Goal: Task Accomplishment & Management: Manage account settings

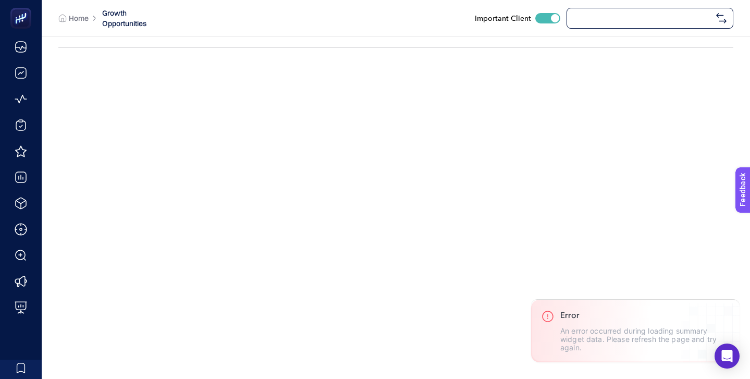
checkbox input "true"
click at [604, 18] on span "[URL][DOMAIN_NAME]" at bounding box center [643, 18] width 139 height 8
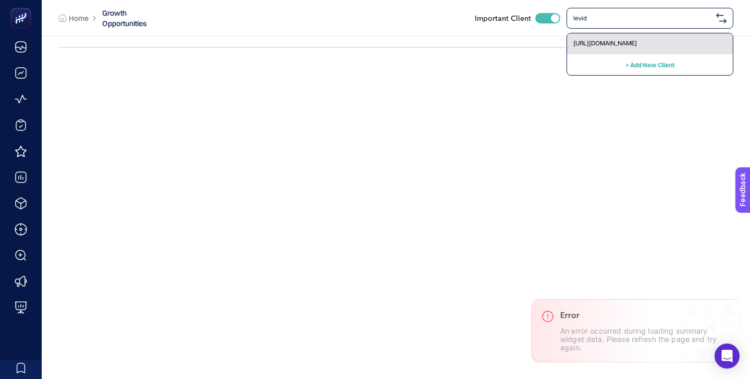
type input "levid"
click at [615, 39] on div "[URL][DOMAIN_NAME]" at bounding box center [650, 43] width 166 height 21
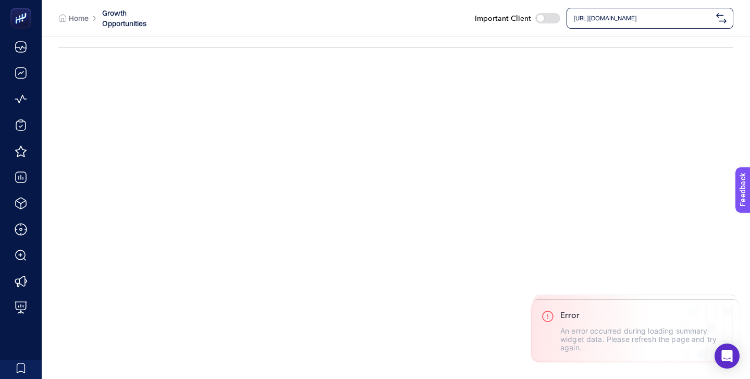
click at [546, 19] on div at bounding box center [548, 18] width 25 height 10
click at [536, 18] on input "checkbox" at bounding box center [535, 18] width 1 height 1
checkbox input "true"
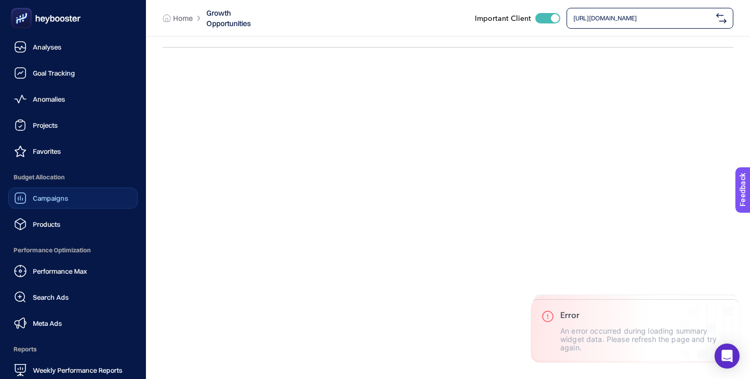
scroll to position [102, 0]
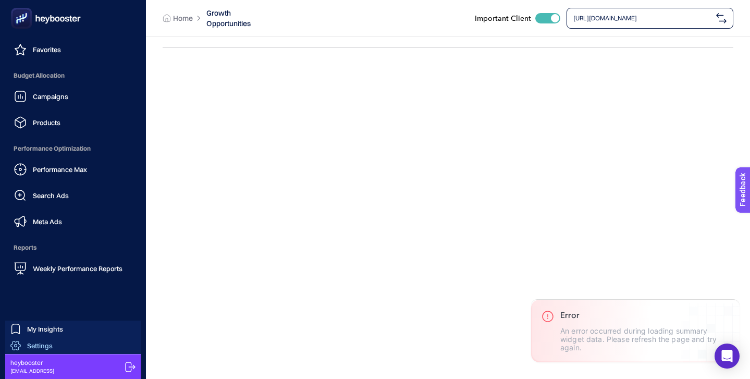
click at [80, 344] on link "Settings" at bounding box center [73, 345] width 136 height 17
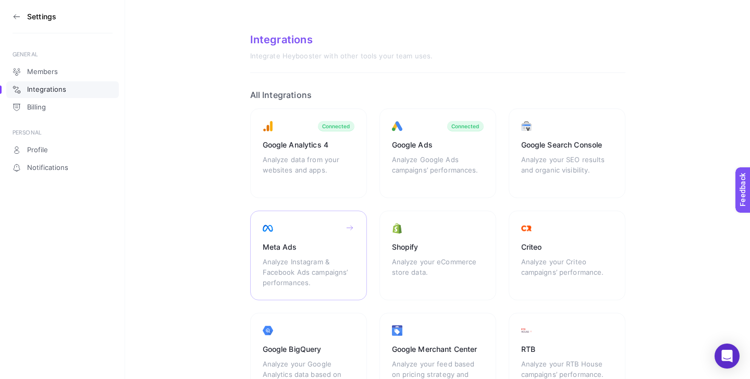
click at [301, 225] on div "Meta Ads Analyze Instagram & Facebook Ads campaigns’ performances." at bounding box center [308, 256] width 117 height 90
click at [209, 142] on section "Integrations Integrate Heybooster with other tools your team uses. All Integrat…" at bounding box center [437, 297] width 625 height 595
click at [58, 75] on link "Members" at bounding box center [62, 72] width 113 height 17
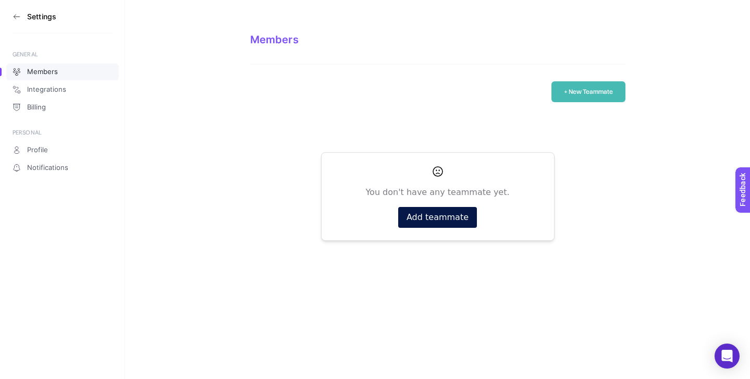
click at [591, 89] on button "+ New Teammate" at bounding box center [589, 91] width 74 height 21
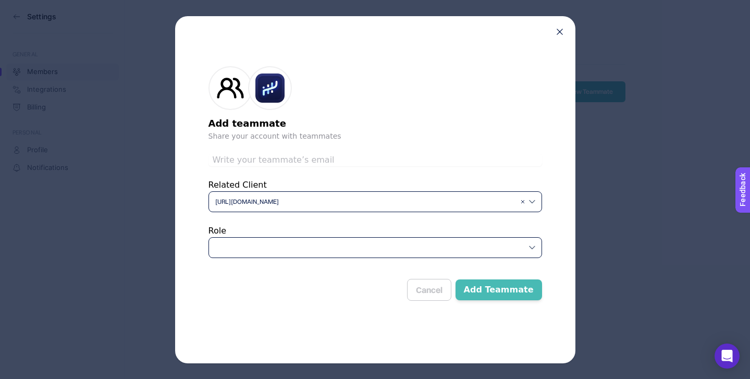
click at [311, 163] on input "text" at bounding box center [376, 160] width 334 height 13
type input "boost@boostroas.com"
click at [509, 285] on button "Add Teammate" at bounding box center [499, 289] width 87 height 21
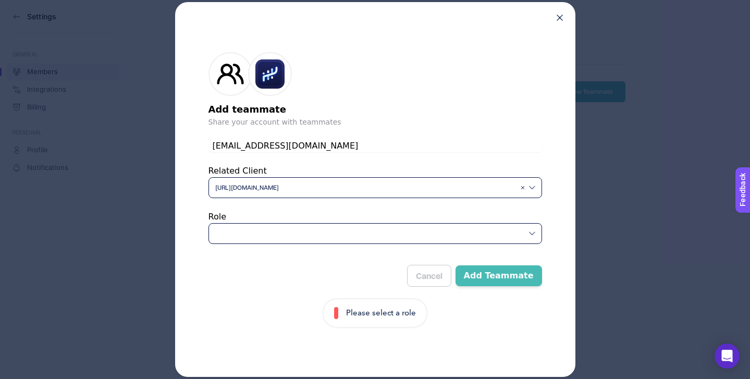
click at [528, 240] on div at bounding box center [376, 233] width 334 height 21
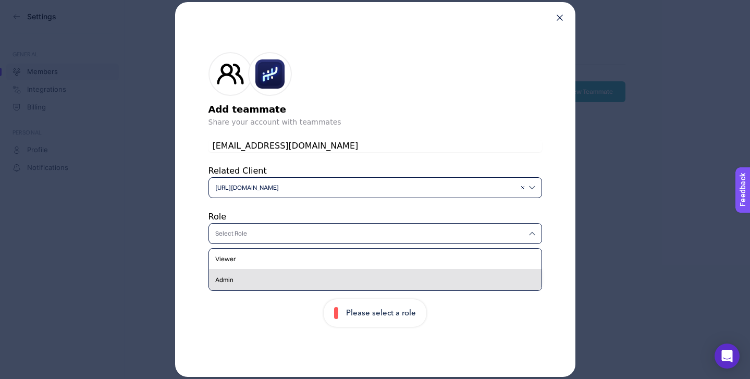
click at [458, 278] on div "Admin" at bounding box center [375, 280] width 333 height 21
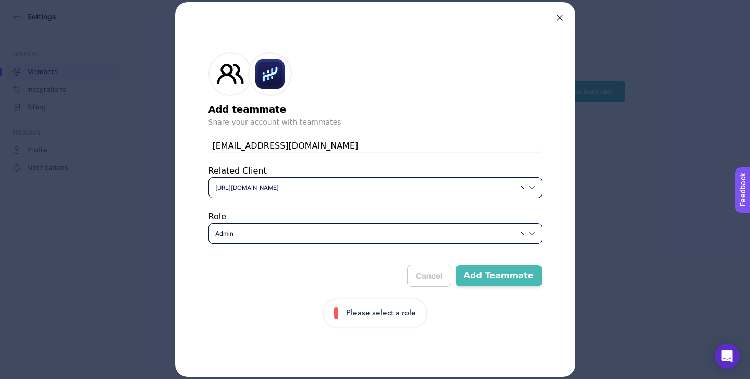
click at [501, 273] on button "Add Teammate" at bounding box center [499, 275] width 87 height 21
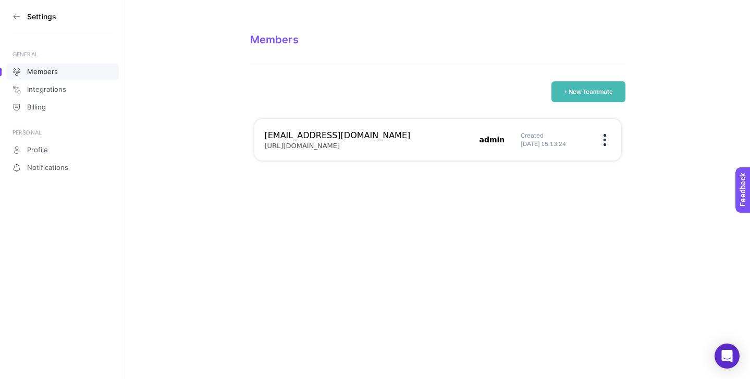
click at [14, 14] on icon at bounding box center [17, 17] width 8 height 8
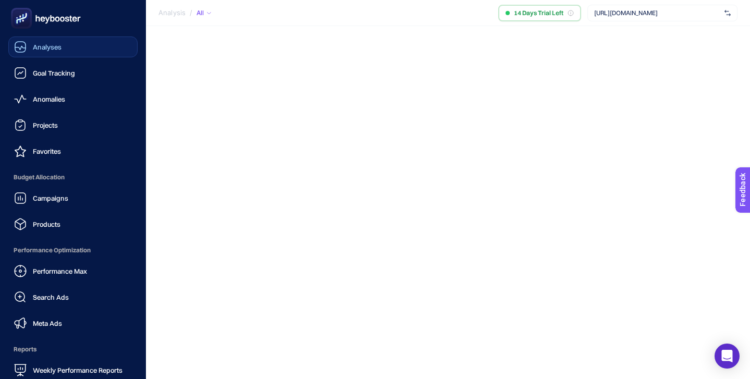
click at [54, 51] on div "Analyses" at bounding box center [37, 47] width 47 height 13
